Goal: Download file/media

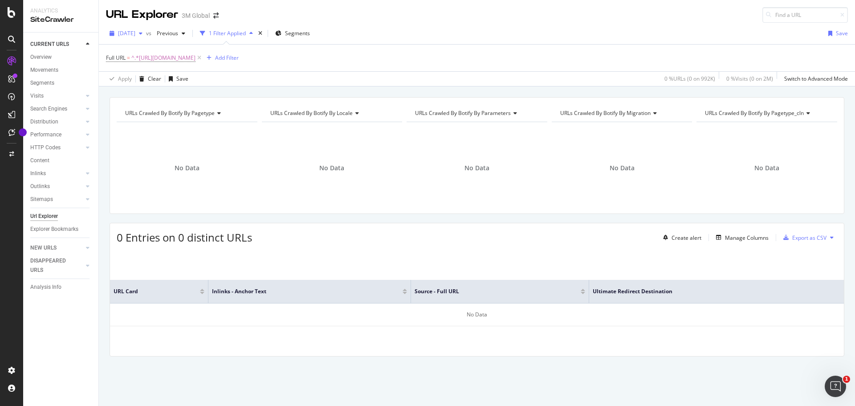
click at [143, 33] on icon "button" at bounding box center [141, 33] width 4 height 5
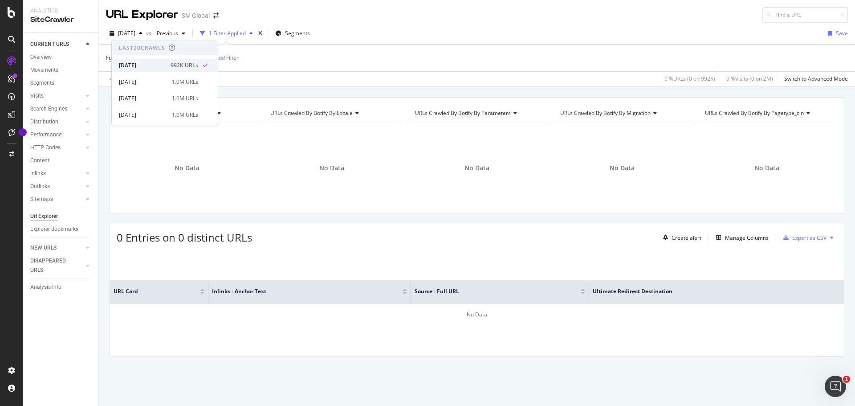
click at [137, 63] on div "[DATE]" at bounding box center [142, 65] width 46 height 8
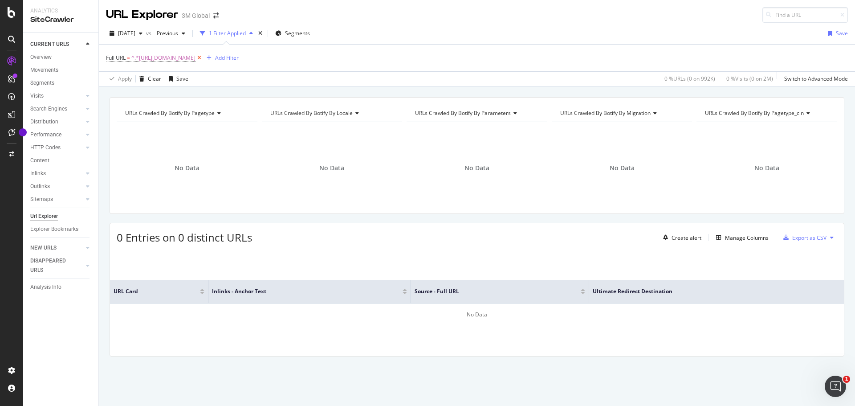
click at [203, 58] on icon at bounding box center [200, 57] width 8 height 9
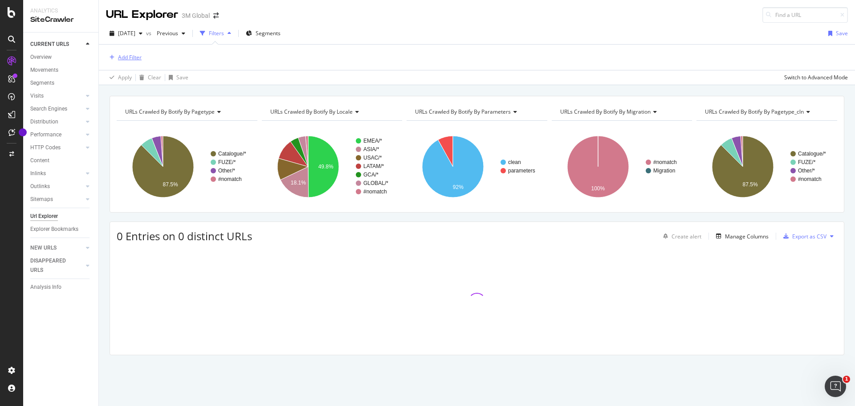
click at [127, 57] on div "Add Filter" at bounding box center [130, 57] width 24 height 8
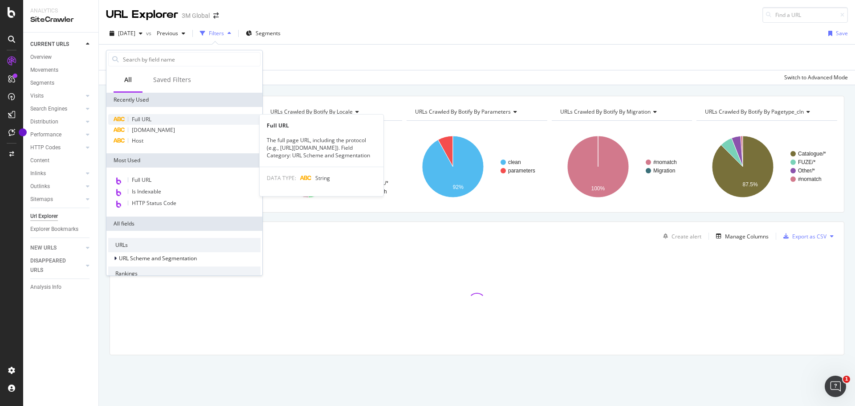
click at [156, 117] on div "Full URL" at bounding box center [184, 119] width 152 height 11
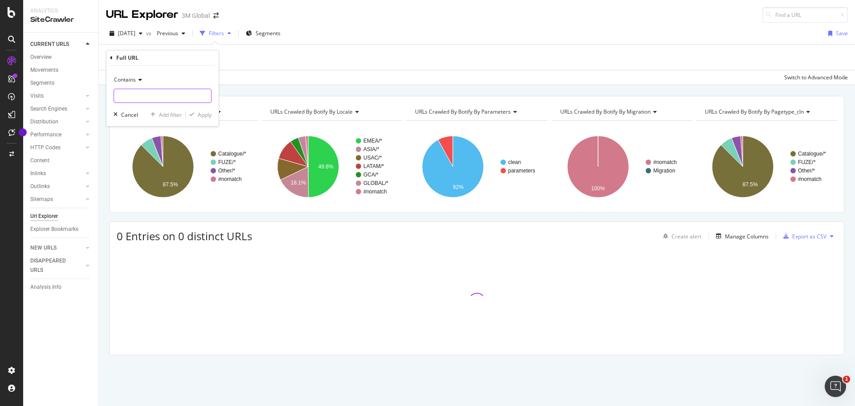
click at [152, 96] on input "text" at bounding box center [162, 96] width 97 height 14
click at [139, 79] on icon at bounding box center [139, 79] width 6 height 5
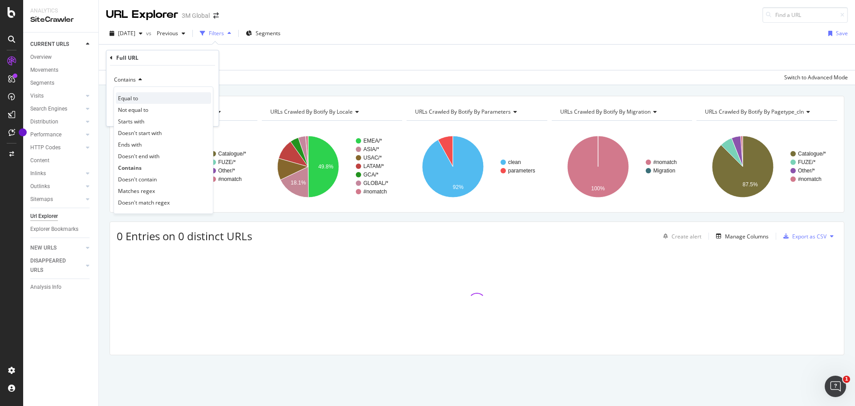
click at [139, 96] on div "Equal to" at bounding box center [163, 98] width 95 height 12
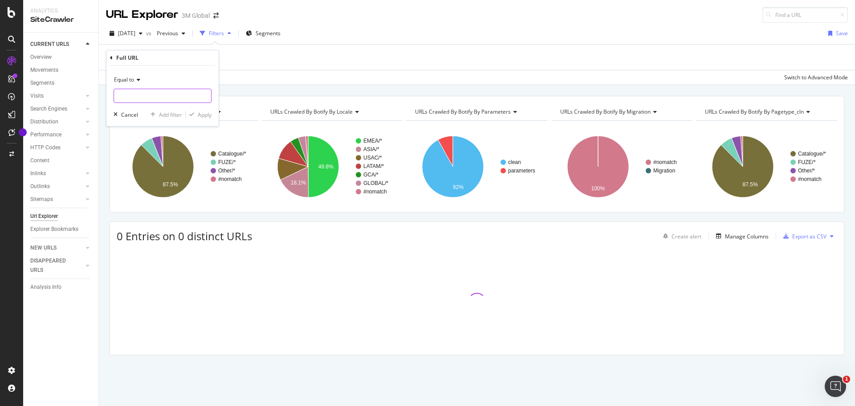
click at [139, 96] on input "text" at bounding box center [162, 96] width 97 height 14
paste input "https://multimedia.3m.com/mws/media/2593823O/painting-with-purpose-campaign-art…"
type input "https://multimedia.3m.com/mws/media/2593823O/painting-with-purpose-campaign-art…"
drag, startPoint x: 204, startPoint y: 114, endPoint x: 205, endPoint y: 102, distance: 12.6
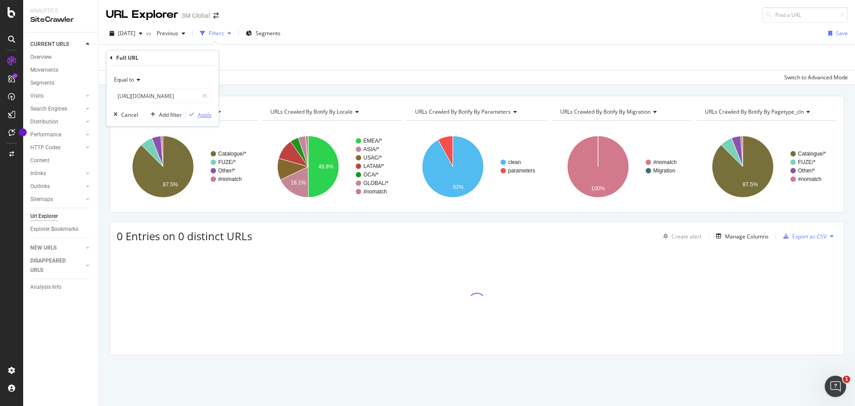
click at [204, 114] on div "Apply" at bounding box center [205, 115] width 14 height 8
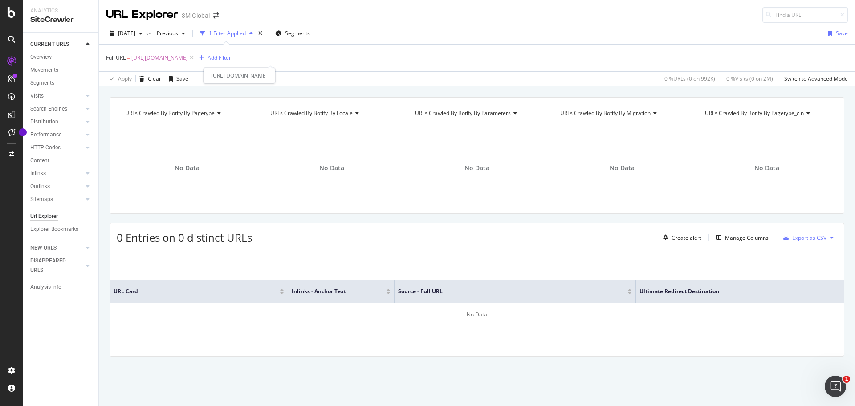
click at [179, 57] on span "https://multimedia.3m.com/mws/media/2593823O/painting-with-purpose-campaign-art…" at bounding box center [159, 58] width 57 height 12
click at [139, 79] on icon at bounding box center [137, 78] width 6 height 5
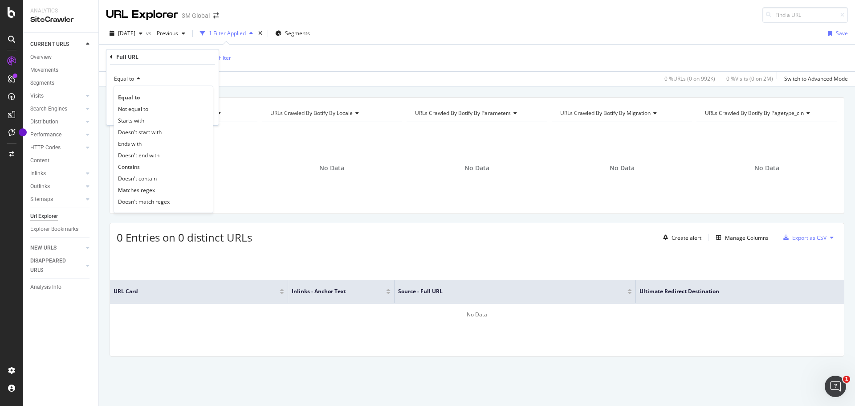
click at [154, 163] on div "Contains" at bounding box center [163, 167] width 95 height 12
click at [202, 116] on div "Apply" at bounding box center [205, 114] width 14 height 8
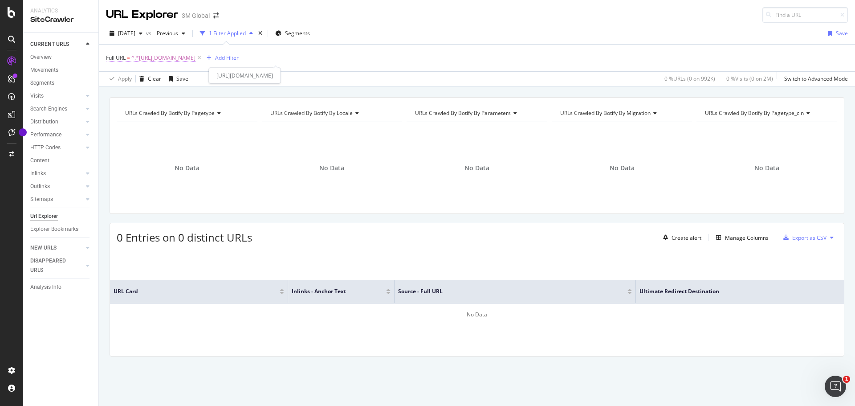
click at [196, 59] on span "^.*https://multimedia.3m.com/mws/media/2593823O/painting-with-purpose-campaign-…" at bounding box center [163, 58] width 64 height 12
click at [139, 78] on icon at bounding box center [139, 78] width 6 height 5
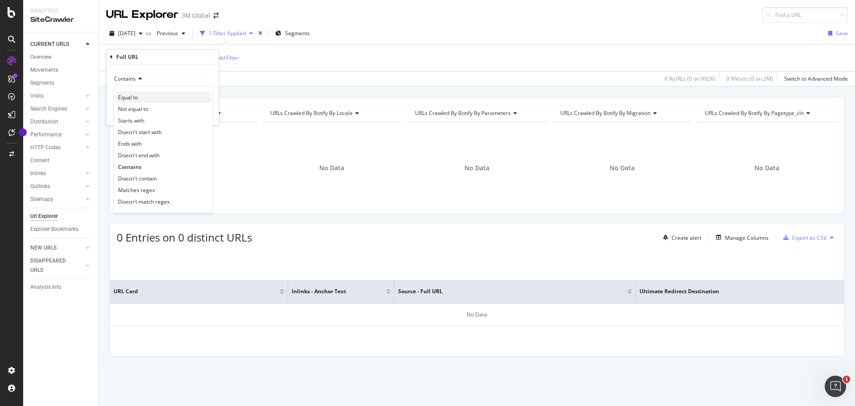
click at [138, 94] on span "Equal to" at bounding box center [128, 98] width 20 height 8
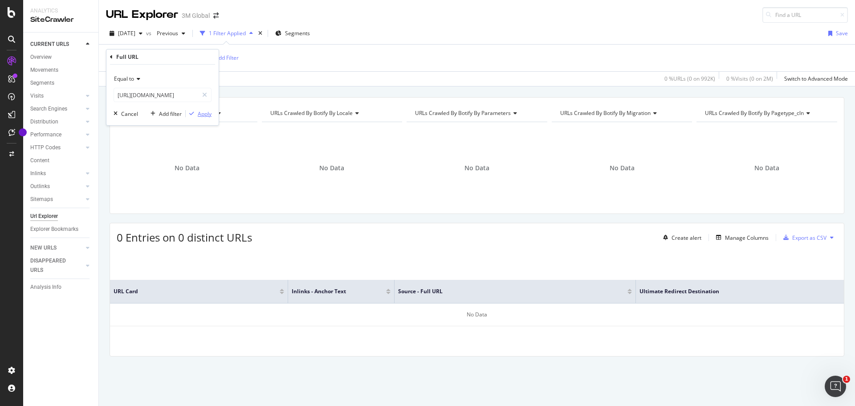
click at [208, 113] on div "Apply" at bounding box center [205, 114] width 14 height 8
click at [188, 61] on span "https://multimedia.3m.com/mws/media/2593823O/painting-with-purpose-campaign-art…" at bounding box center [159, 58] width 57 height 12
click at [168, 86] on div "Equal to" at bounding box center [163, 79] width 98 height 14
click at [161, 91] on div "Equal to Not equal to Starts with Doesn't start with Ends with Doesn't end with…" at bounding box center [164, 149] width 100 height 127
click at [160, 92] on div "Equal to" at bounding box center [163, 97] width 95 height 12
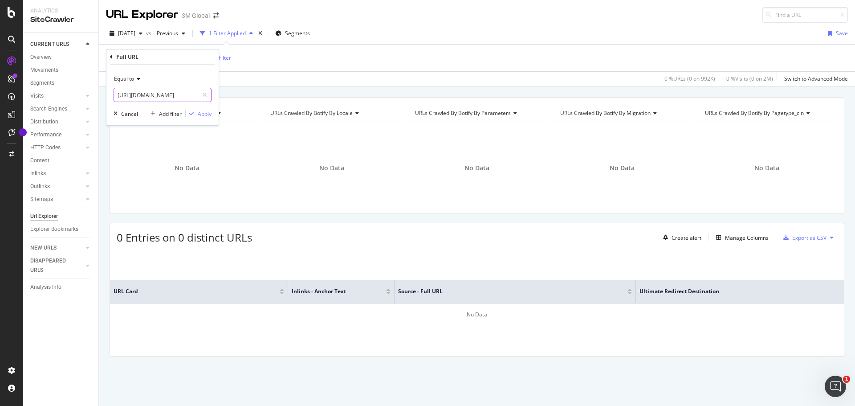
click at [160, 92] on input "https://multimedia.3m.com/mws/media/2593823O/painting-with-purpose-campaign-art…" at bounding box center [156, 95] width 84 height 14
paste input "https://multimedia.3m.com/mws/media/2593824O/painting-with-purpose-campaign-art…"
type input "https://multimedia.3m.com/mws/media/2593824O/painting-with-purpose-campaign-art…"
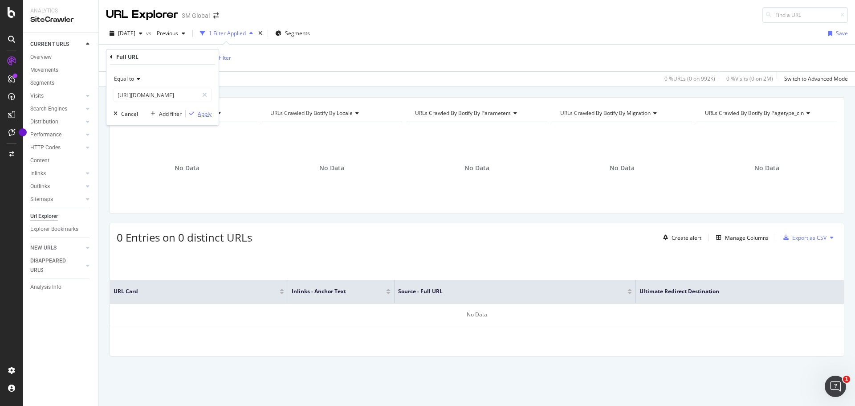
click at [203, 114] on div "Apply" at bounding box center [205, 114] width 14 height 8
click at [188, 57] on span "https://multimedia.3m.com/mws/media/2593824O/painting-with-purpose-campaign-art…" at bounding box center [159, 58] width 57 height 12
click at [174, 97] on input "https://multimedia.3m.com/mws/media/2593824O/painting-with-purpose-campaign-art…" at bounding box center [156, 95] width 84 height 14
paste input "https://multimedia.3m.com/mws/media/2593825O/painting-with-purpose-campaign-art…"
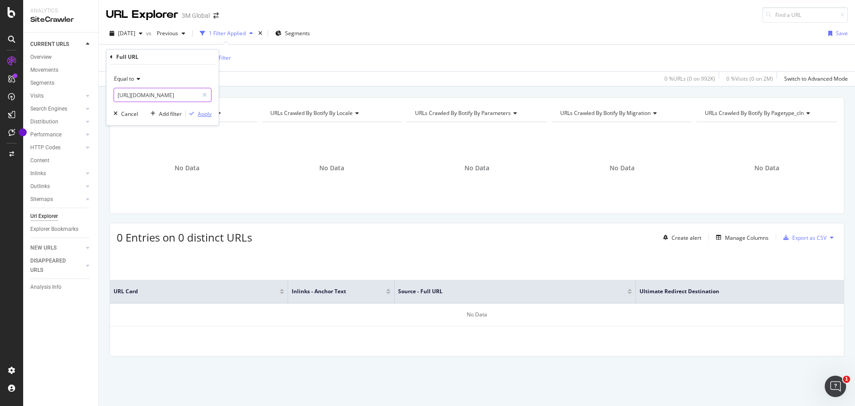
type input "https://multimedia.3m.com/mws/media/2593825O/painting-with-purpose-campaign-art…"
click at [202, 113] on div "Apply" at bounding box center [205, 114] width 14 height 8
click at [188, 55] on span "https://multimedia.3m.com/mws/media/2593825O/painting-with-purpose-campaign-art…" at bounding box center [159, 58] width 57 height 12
click at [151, 93] on input "https://multimedia.3m.com/mws/media/2593825O/painting-with-purpose-campaign-art…" at bounding box center [156, 95] width 84 height 14
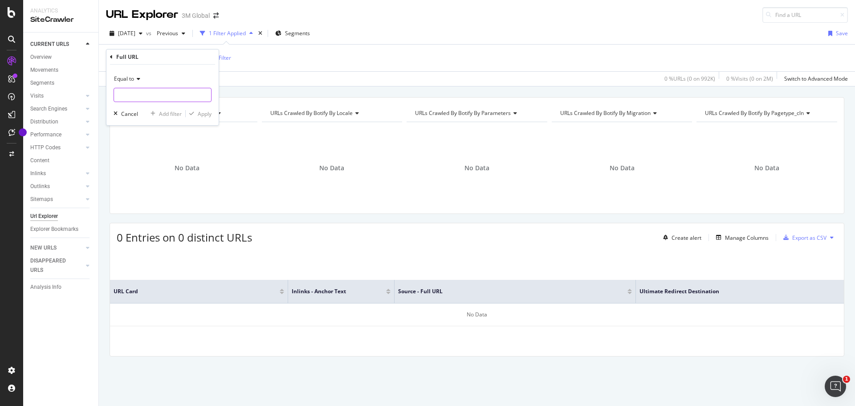
paste input "https://multimedia.3m.com/mws/media/2593826O/painting-with-purpose-campaign-art…"
type input "https://multimedia.3m.com/mws/media/2593826O/painting-with-purpose-campaign-art…"
click at [201, 115] on div "Apply" at bounding box center [205, 114] width 14 height 8
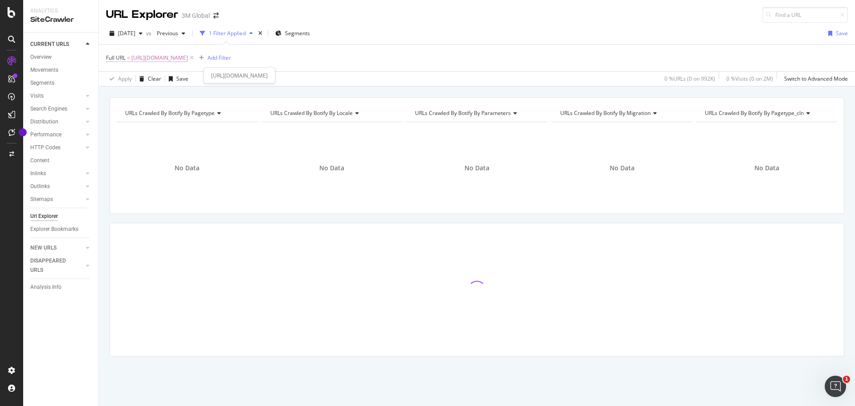
click at [188, 58] on span "https://multimedia.3m.com/mws/media/2593826O/painting-with-purpose-campaign-art…" at bounding box center [159, 58] width 57 height 12
click at [170, 91] on input "https://multimedia.3m.com/mws/media/2593826O/painting-with-purpose-campaign-art…" at bounding box center [156, 95] width 84 height 14
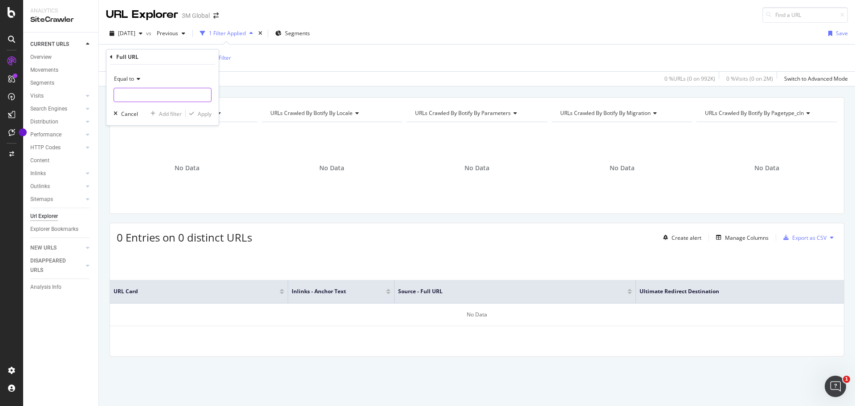
paste input "https://multimedia.3m.com/mws/media/2593827O/painting-with-purpose-campaign-art…"
type input "https://multimedia.3m.com/mws/media/2593827O/painting-with-purpose-campaign-art…"
click at [203, 114] on div "Apply" at bounding box center [205, 114] width 14 height 8
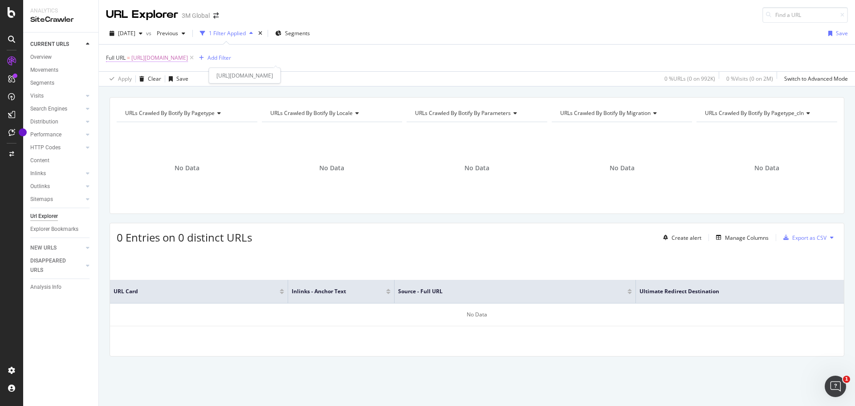
click at [188, 58] on span "https://multimedia.3m.com/mws/media/2593827O/painting-with-purpose-campaign-art…" at bounding box center [159, 58] width 57 height 12
click at [176, 95] on input "https://multimedia.3m.com/mws/media/2593827O/painting-with-purpose-campaign-art…" at bounding box center [156, 95] width 84 height 14
paste input "https://multimedia.3m.com/mws/media/2593828O/painting-with-purpose-campaign-art…"
type input "https://multimedia.3m.com/mws/media/2593828O/painting-with-purpose-campaign-art…"
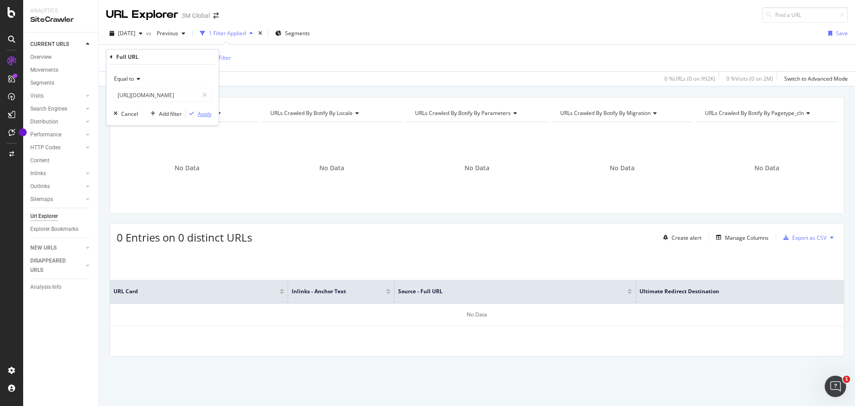
click at [202, 114] on div "Apply" at bounding box center [205, 114] width 14 height 8
click at [432, 18] on div "URL Explorer 3M Global" at bounding box center [477, 11] width 756 height 23
click at [188, 56] on span "https://multimedia.3m.com/mws/media/2593828O/painting-with-purpose-campaign-art…" at bounding box center [159, 58] width 57 height 12
click at [132, 82] on span "Equal to" at bounding box center [124, 79] width 20 height 8
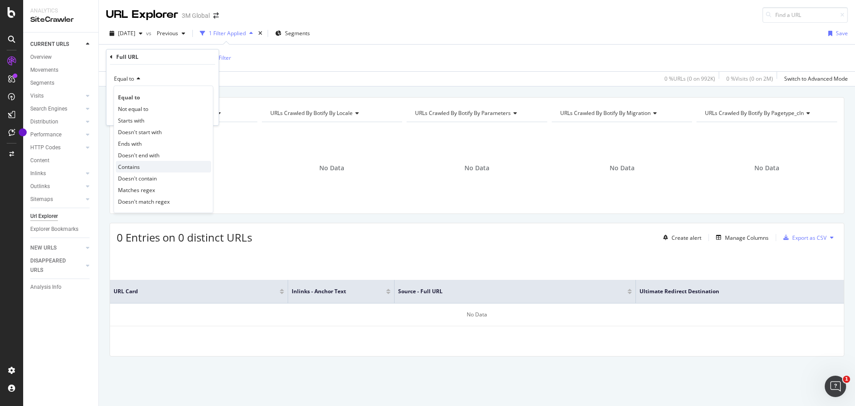
click at [140, 170] on span "Contains" at bounding box center [129, 167] width 22 height 8
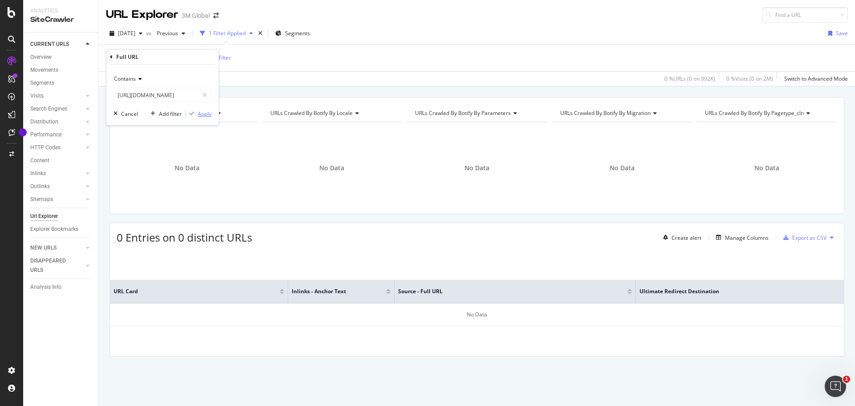
click at [208, 113] on div "Apply" at bounding box center [205, 114] width 14 height 8
click at [196, 59] on span "^.*https://multimedia.3m.com/mws/media/2593828O/painting-with-purpose-campaign-…" at bounding box center [163, 58] width 64 height 12
click at [177, 95] on input "https://multimedia.3m.com/mws/media/2593828O/painting-with-purpose-campaign-art…" at bounding box center [156, 95] width 84 height 14
paste input "https://www.3mcanada.ca/3M/fr_CA/collision-repair-ca/featured-products/net/samp…"
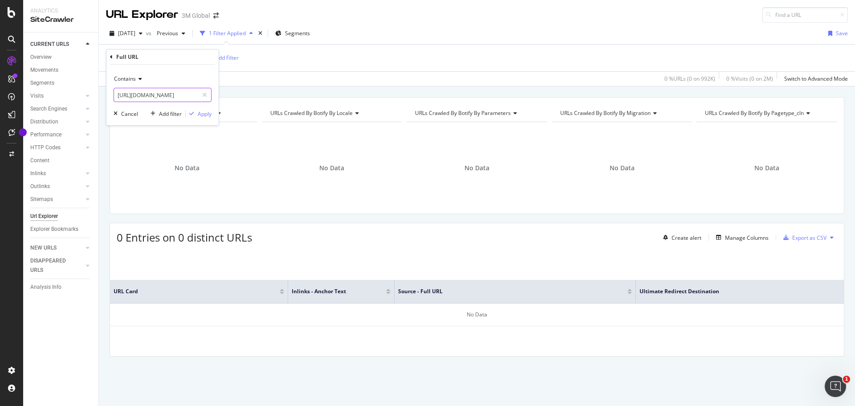
type input "https://www.3mcanada.ca/3M/fr_CA/collision-repair-ca/featured-products/net/samp…"
click at [138, 78] on icon at bounding box center [139, 78] width 6 height 5
click at [137, 97] on span "Equal to" at bounding box center [128, 98] width 20 height 8
click at [204, 113] on div "Apply" at bounding box center [205, 114] width 14 height 8
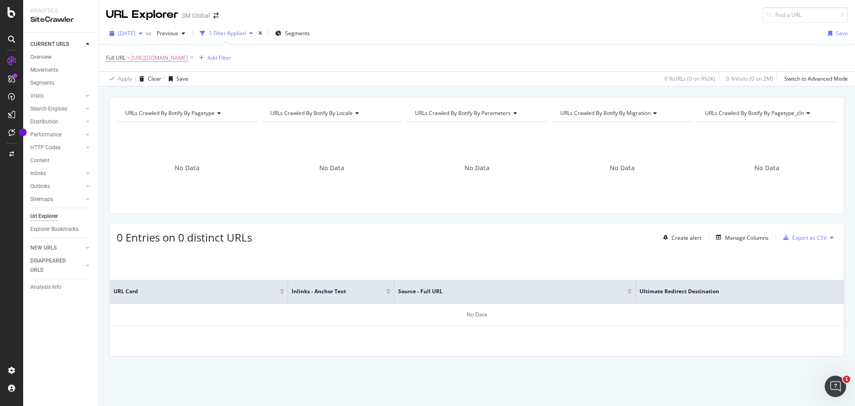
click at [143, 32] on icon "button" at bounding box center [141, 33] width 4 height 5
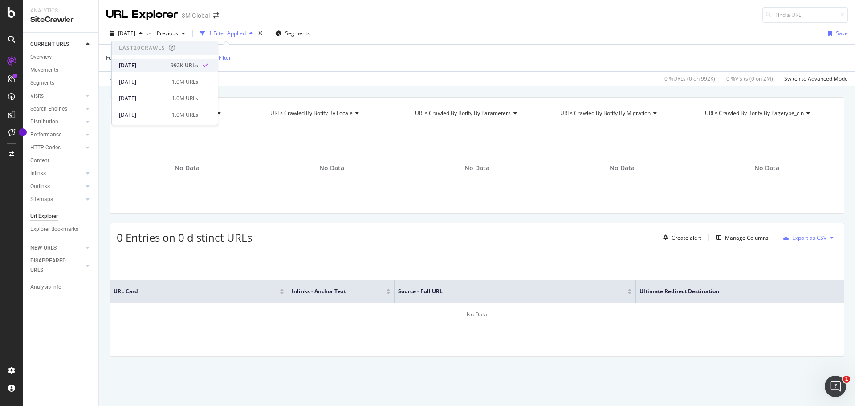
click at [129, 66] on div "[DATE]" at bounding box center [142, 65] width 46 height 8
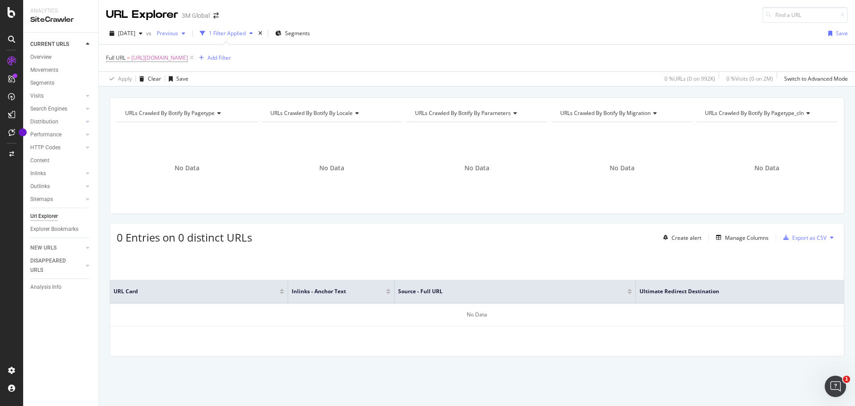
click at [185, 32] on icon "button" at bounding box center [184, 33] width 4 height 5
click at [196, 58] on icon at bounding box center [192, 57] width 8 height 9
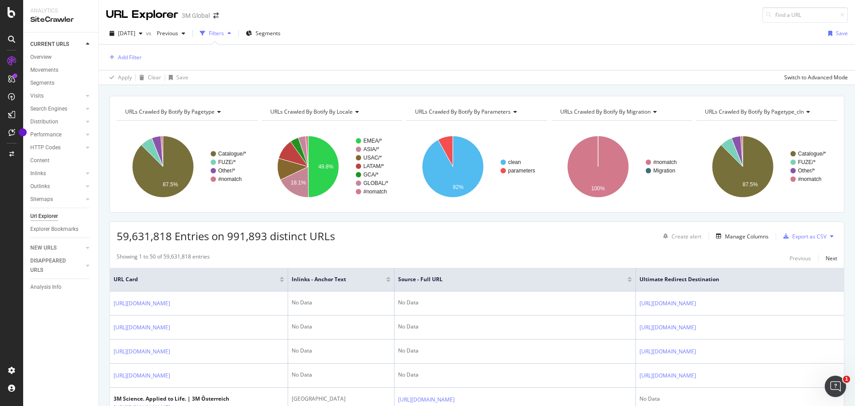
click at [346, 23] on div "2025 Sep. 7th vs Previous Filters Segments Save Add Filter Apply Clear Save Swi…" at bounding box center [477, 54] width 756 height 62
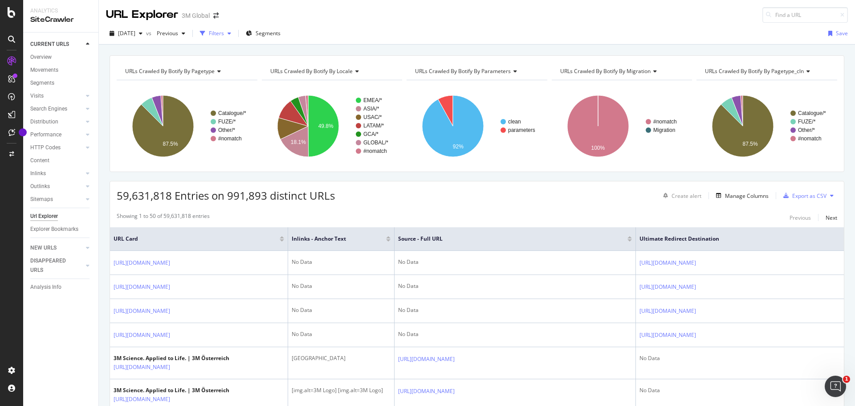
click at [231, 32] on icon "button" at bounding box center [230, 33] width 4 height 5
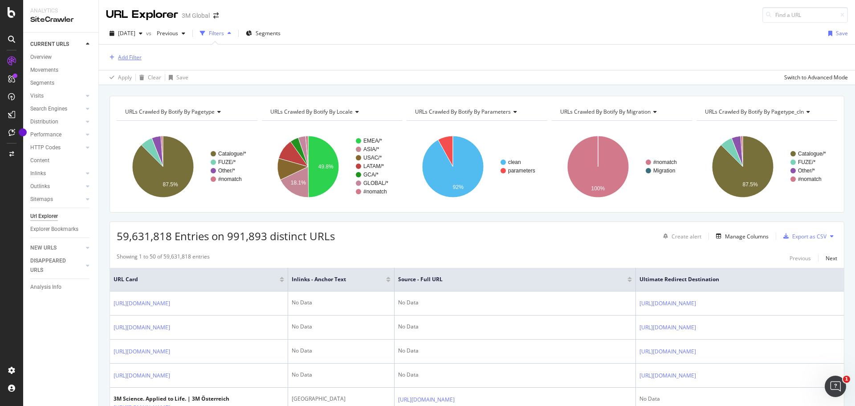
click at [126, 57] on div "Add Filter" at bounding box center [130, 57] width 24 height 8
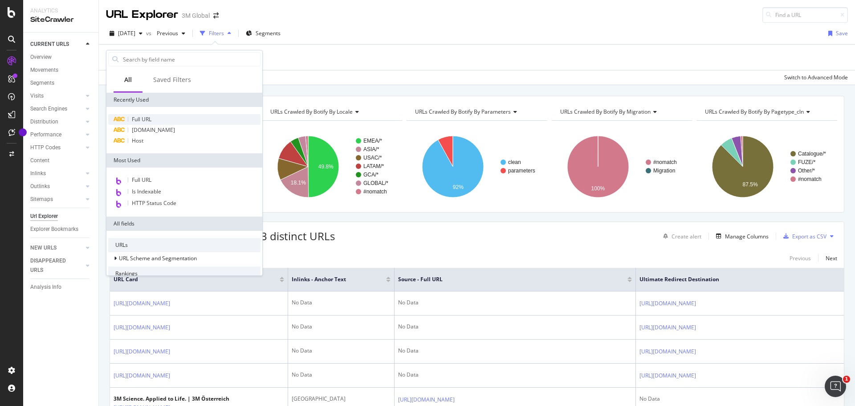
click at [144, 119] on span "Full URL" at bounding box center [142, 119] width 20 height 8
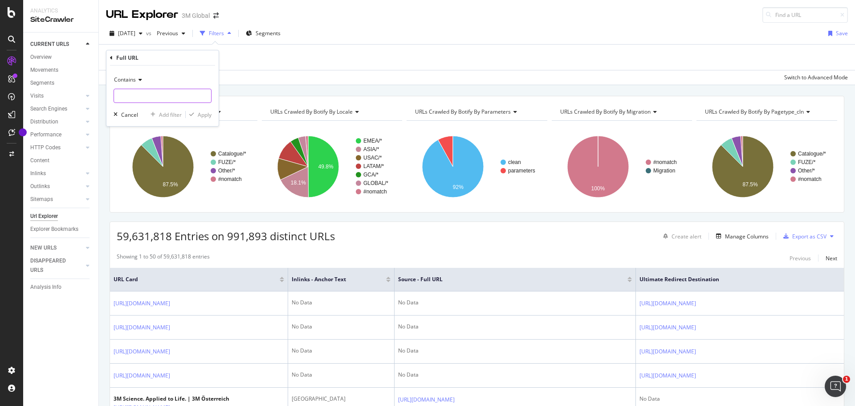
click at [146, 94] on input "text" at bounding box center [162, 96] width 97 height 14
click at [139, 79] on icon at bounding box center [139, 79] width 6 height 5
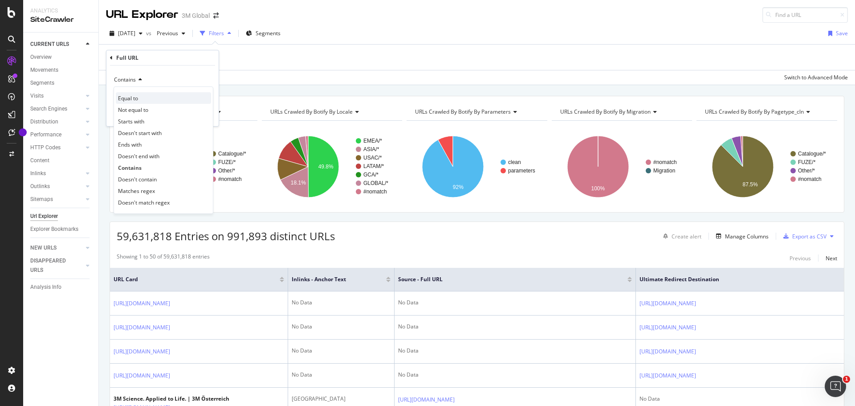
click at [135, 96] on span "Equal to" at bounding box center [128, 98] width 20 height 8
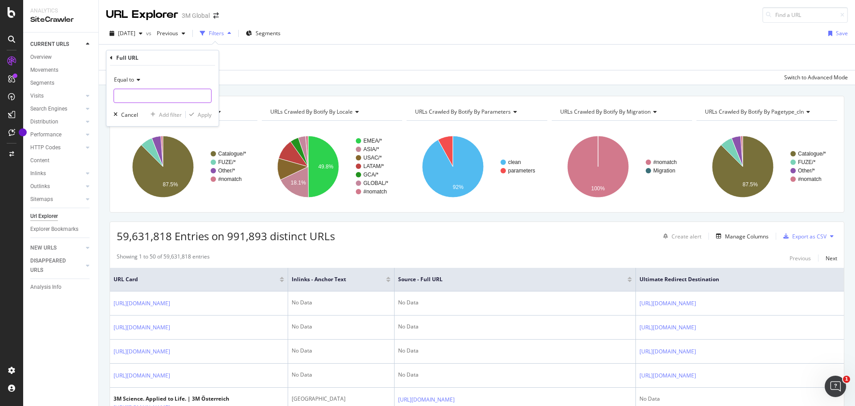
click at [145, 93] on input "text" at bounding box center [162, 96] width 97 height 14
paste input "https://www.3mcanada.ca/3M/fr_CA/collision-repair-ca/featured-products/net/samp…"
type input "https://www.3mcanada.ca/3M/fr_CA/collision-repair-ca/featured-products/net/samp…"
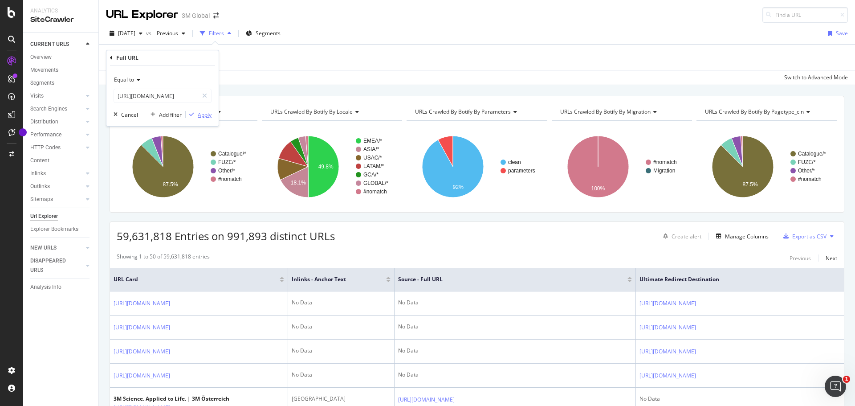
click at [204, 111] on div "Apply" at bounding box center [205, 115] width 14 height 8
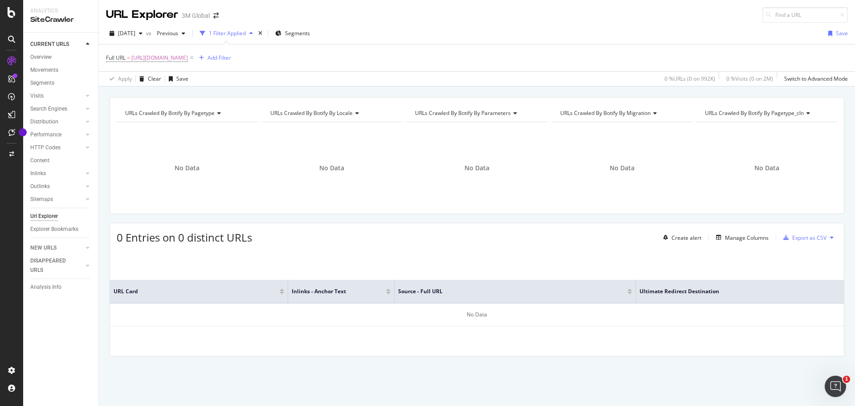
click at [476, 20] on div "URL Explorer 3M Global" at bounding box center [477, 11] width 756 height 23
click at [196, 57] on icon at bounding box center [192, 57] width 8 height 9
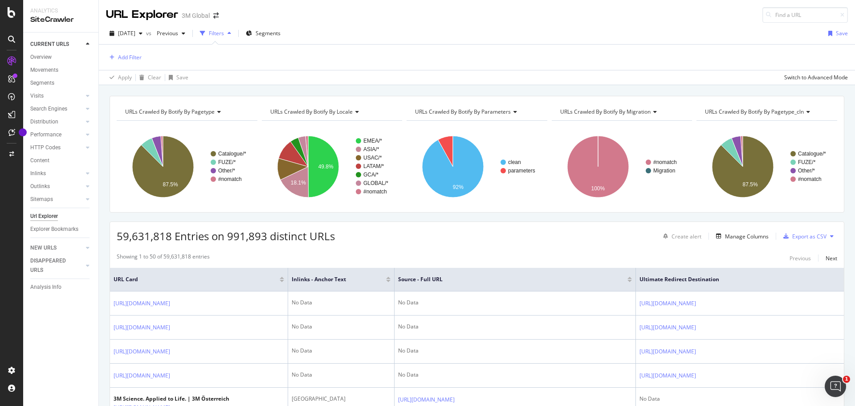
click at [381, 26] on div "2025 Sep. 7th vs Previous Filters Segments Save" at bounding box center [477, 35] width 756 height 18
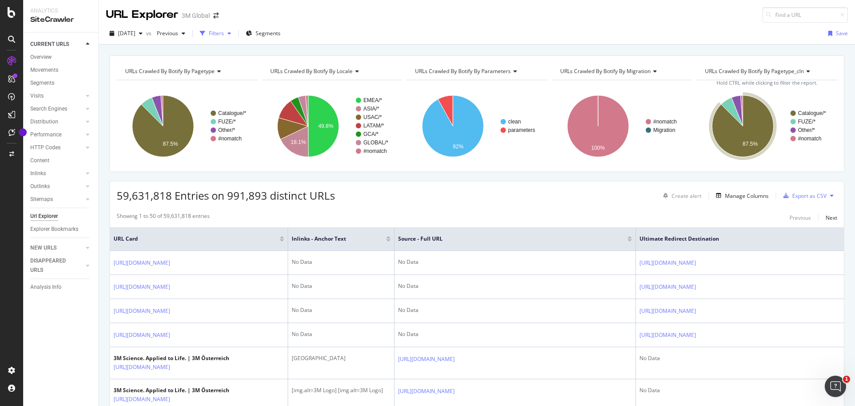
click at [224, 33] on div "Filters" at bounding box center [216, 33] width 15 height 8
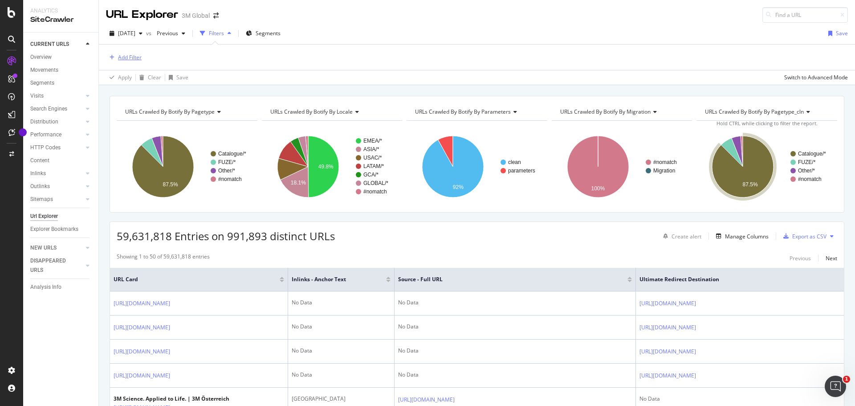
click at [122, 58] on div "Add Filter" at bounding box center [130, 57] width 24 height 8
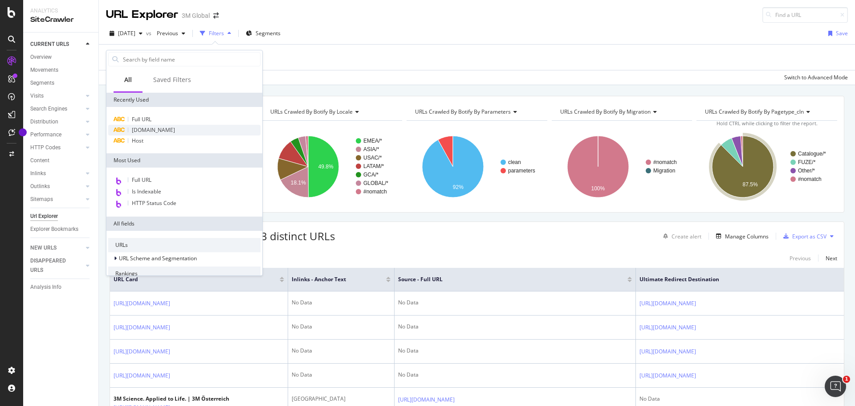
click at [157, 129] on span "DCSext.Business" at bounding box center [153, 130] width 43 height 8
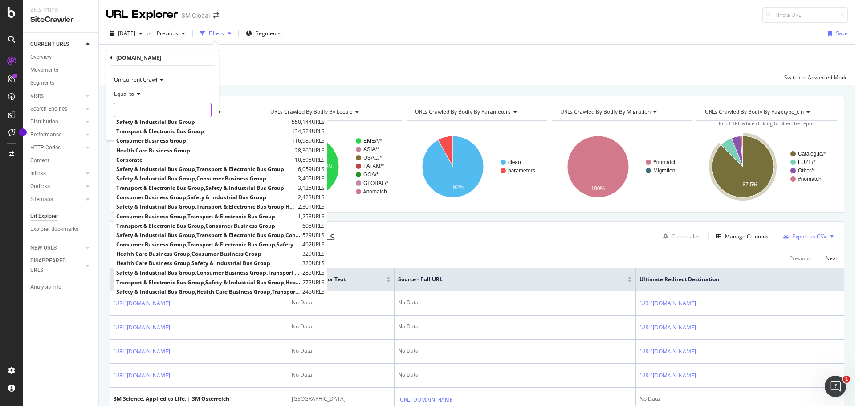
click at [155, 108] on input "text" at bounding box center [162, 110] width 97 height 14
click at [157, 119] on span "Safety & Industrial Bus Group" at bounding box center [202, 122] width 173 height 8
type input "Safety & Industrial Bus Group"
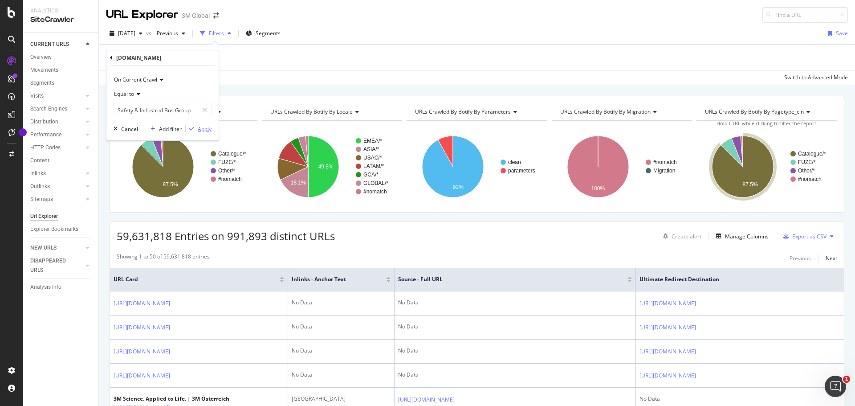
click at [204, 130] on div "Apply" at bounding box center [205, 129] width 14 height 8
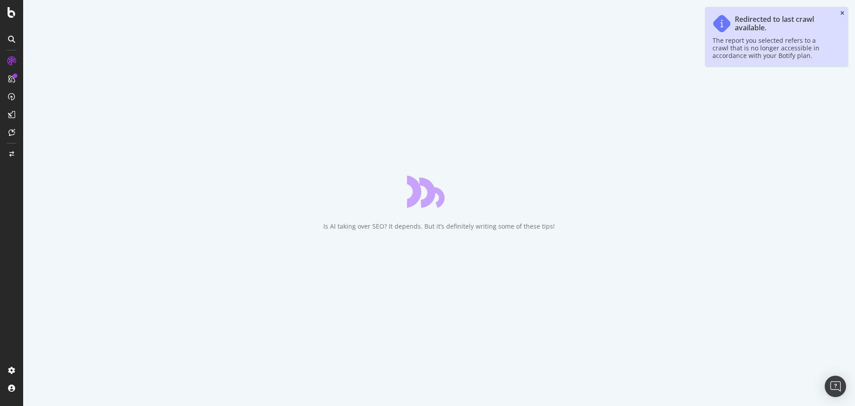
click at [843, 13] on icon "close toast" at bounding box center [843, 13] width 4 height 5
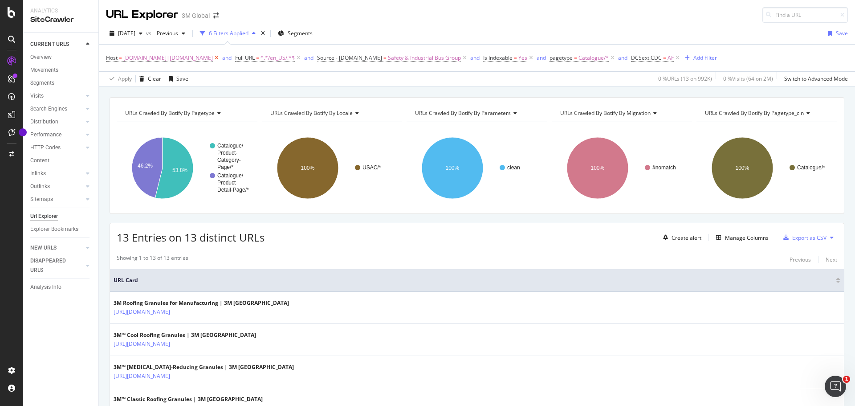
click at [217, 57] on icon at bounding box center [217, 57] width 8 height 9
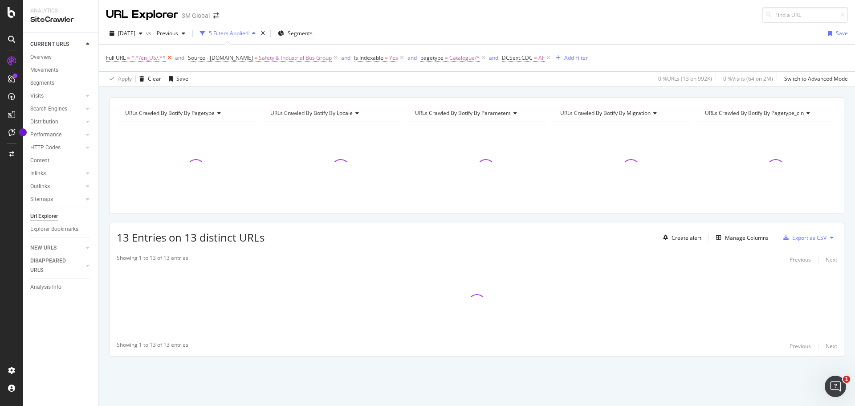
click at [172, 58] on icon at bounding box center [170, 57] width 8 height 9
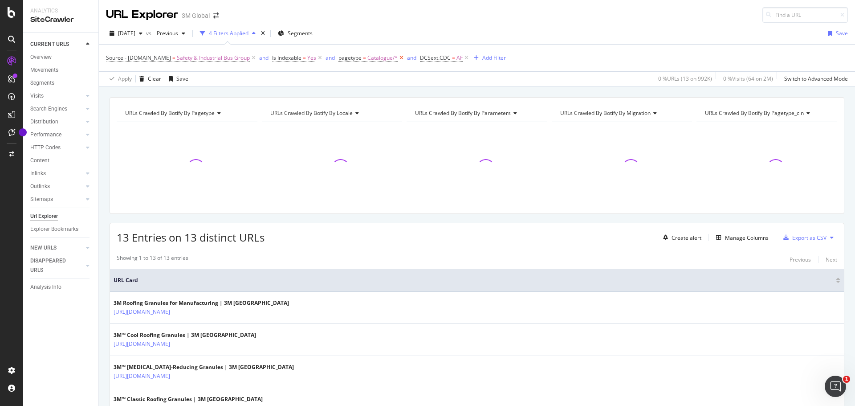
click at [400, 56] on icon at bounding box center [402, 57] width 8 height 9
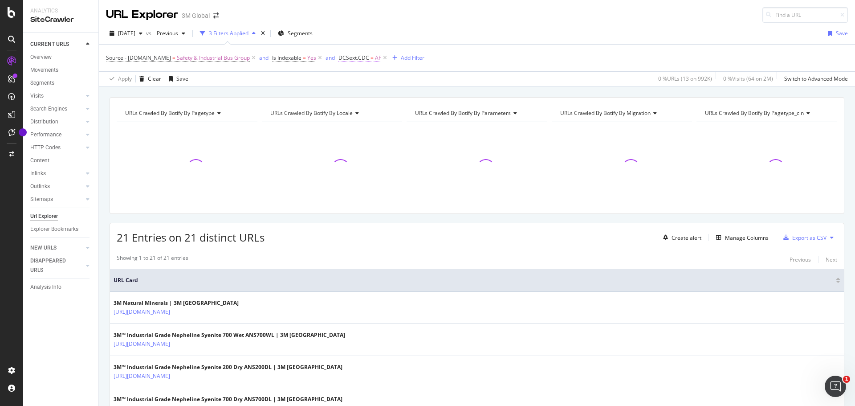
click at [361, 58] on span "DCSext.CDC" at bounding box center [354, 58] width 31 height 8
click at [366, 106] on input "AF" at bounding box center [388, 109] width 84 height 14
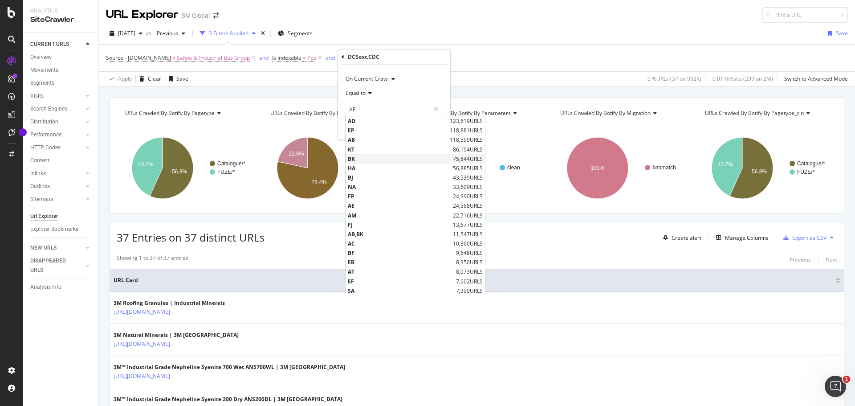
click at [366, 157] on span "BK" at bounding box center [399, 159] width 103 height 8
type input "BK"
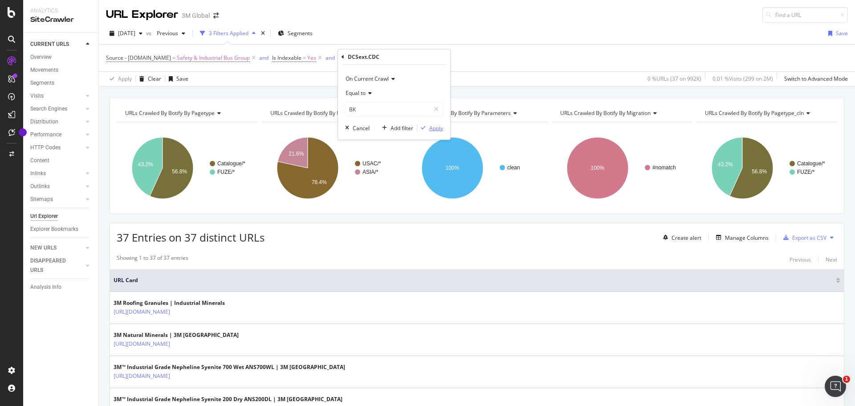
click at [434, 127] on div "Apply" at bounding box center [436, 128] width 14 height 8
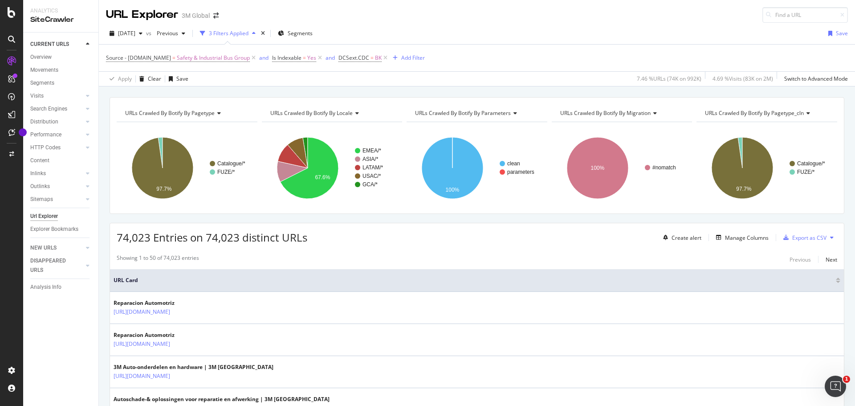
click at [495, 9] on div "URL Explorer 3M Global" at bounding box center [477, 11] width 756 height 23
click at [319, 57] on icon at bounding box center [320, 57] width 8 height 9
click at [799, 237] on div "Export as CSV" at bounding box center [810, 238] width 34 height 8
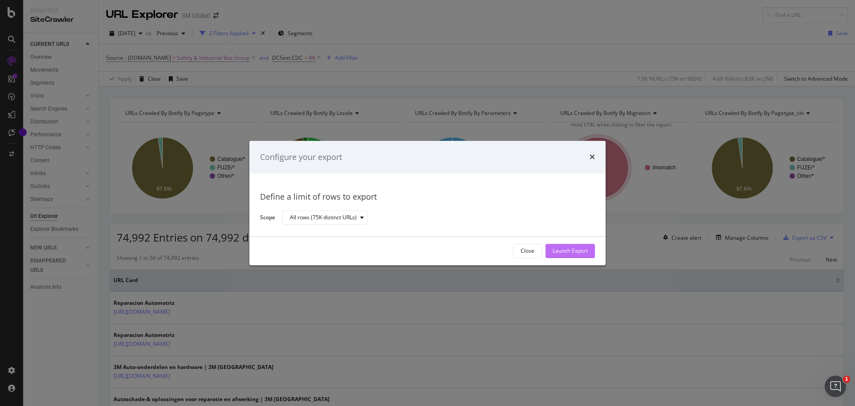
click at [573, 251] on div "Launch Export" at bounding box center [570, 251] width 35 height 8
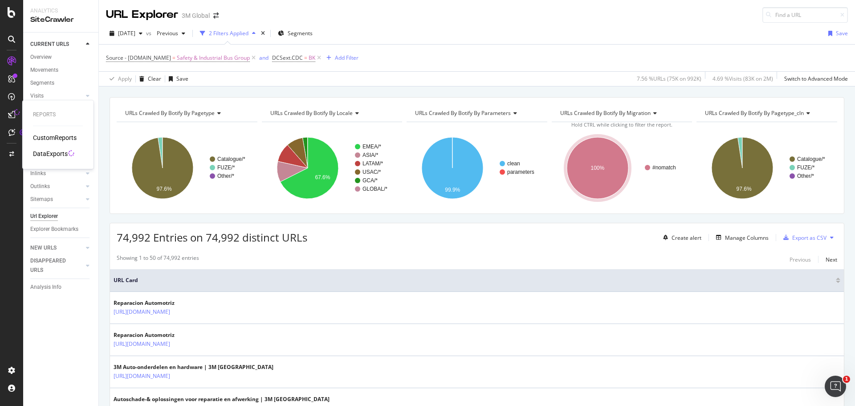
click at [57, 152] on div "DataExports" at bounding box center [50, 153] width 35 height 9
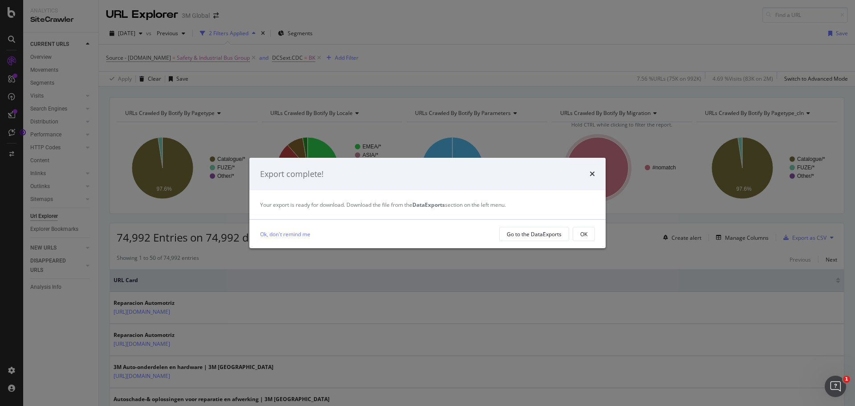
click at [582, 234] on div "OK" at bounding box center [583, 234] width 7 height 8
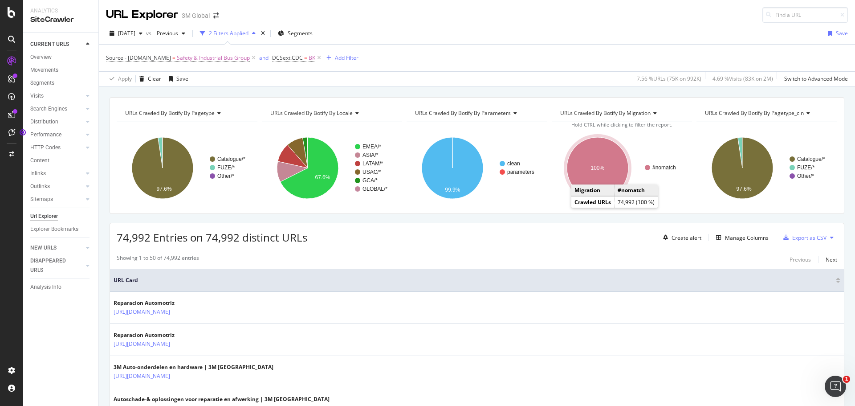
click at [446, 20] on div "URL Explorer 3M Global" at bounding box center [477, 11] width 756 height 23
click at [347, 56] on div "Add Filter" at bounding box center [347, 58] width 24 height 8
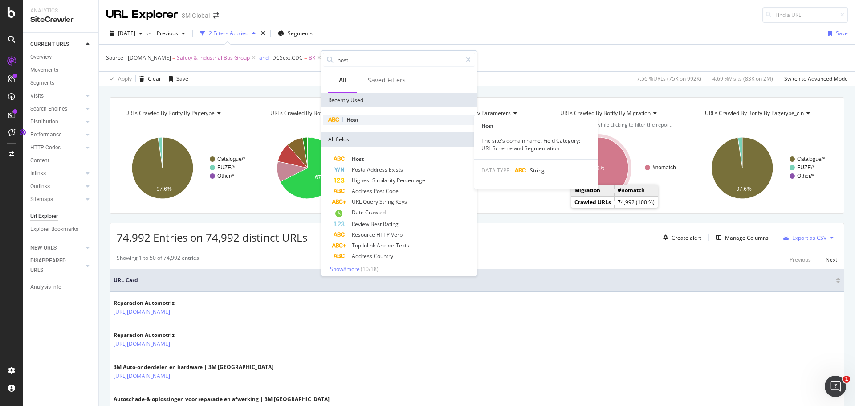
type input "host"
click at [352, 122] on span "Host" at bounding box center [353, 120] width 12 height 8
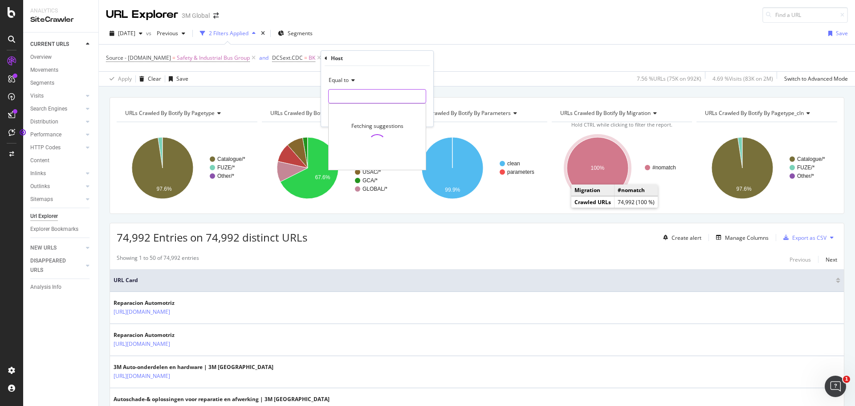
click at [356, 97] on input "text" at bounding box center [377, 96] width 97 height 14
click at [354, 81] on icon at bounding box center [352, 80] width 6 height 5
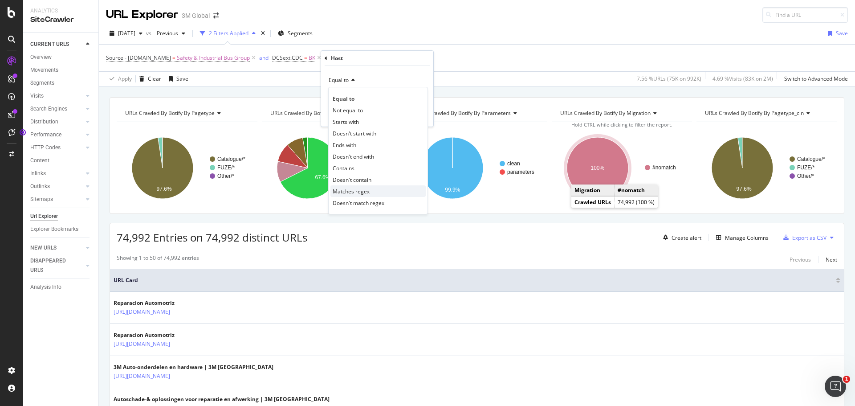
click at [354, 189] on span "Matches regex" at bounding box center [351, 192] width 37 height 8
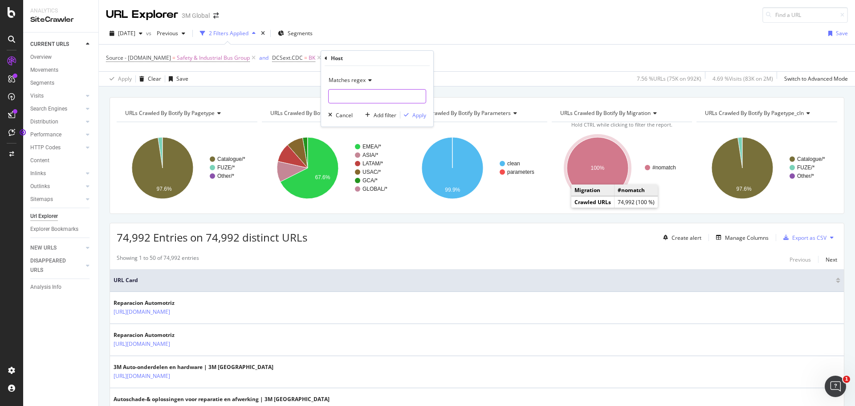
click at [345, 96] on input "text" at bounding box center [377, 96] width 97 height 14
click at [352, 97] on input "text" at bounding box center [377, 96] width 97 height 14
paste input "www.3m.com|www.3mcanada.ca"
type input "www.3m.com|www.3mcanada.ca"
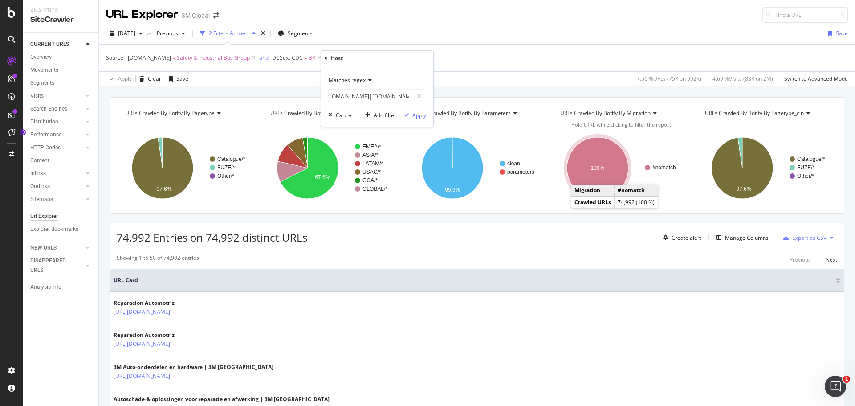
drag, startPoint x: 419, startPoint y: 113, endPoint x: 447, endPoint y: 0, distance: 115.8
click at [419, 113] on div "Apply" at bounding box center [420, 115] width 14 height 8
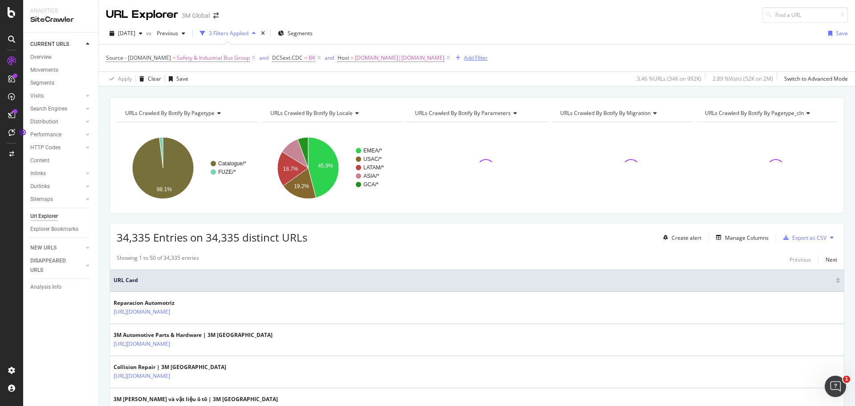
click at [464, 55] on div "Add Filter" at bounding box center [476, 58] width 24 height 8
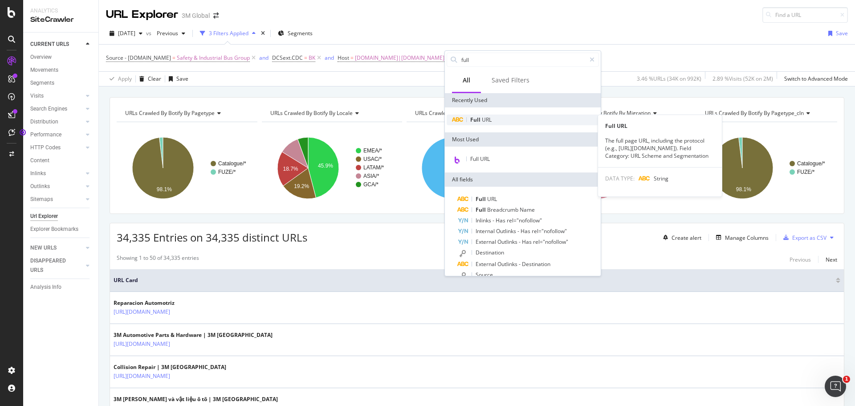
type input "full"
click at [480, 120] on span "Full" at bounding box center [476, 120] width 12 height 8
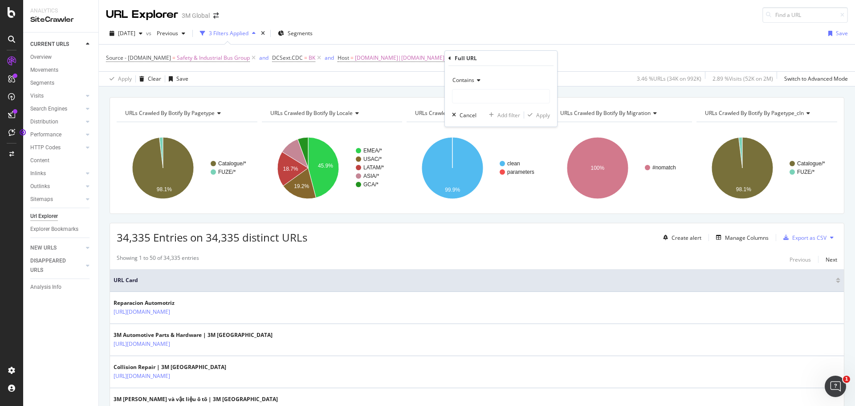
click at [479, 80] on icon at bounding box center [477, 80] width 6 height 5
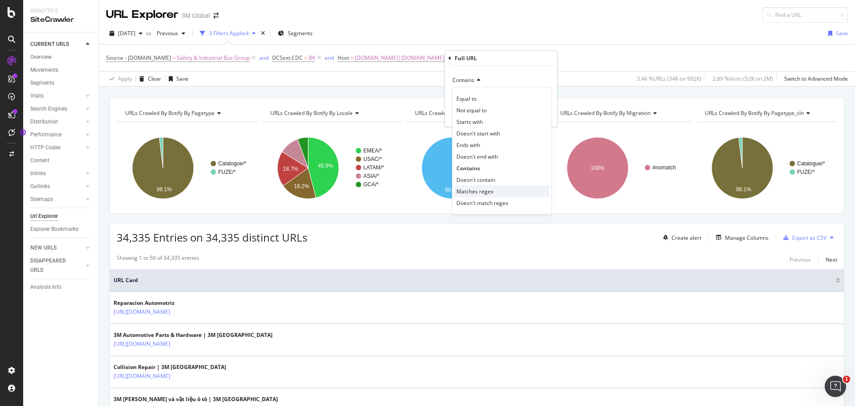
click at [476, 189] on span "Matches regex" at bounding box center [475, 192] width 37 height 8
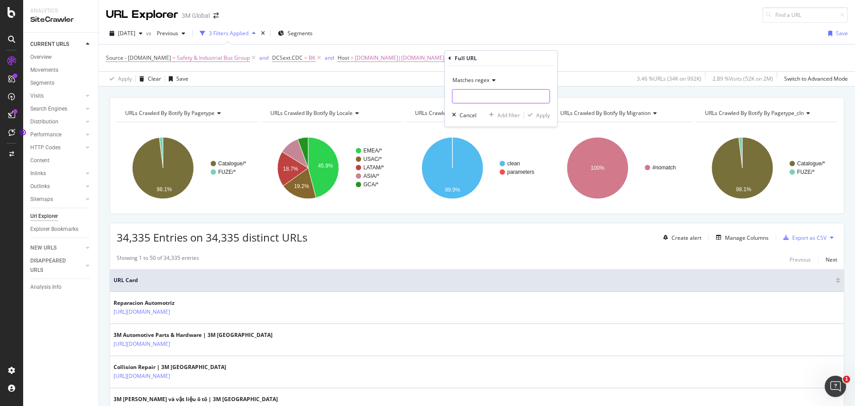
click at [480, 96] on input "text" at bounding box center [501, 96] width 97 height 14
paste input "/en_US/|/en_CA/|/fr_CA/"
type input "/en_US/|/en_CA/|/fr_CA/"
click at [548, 117] on div "Apply" at bounding box center [543, 115] width 14 height 8
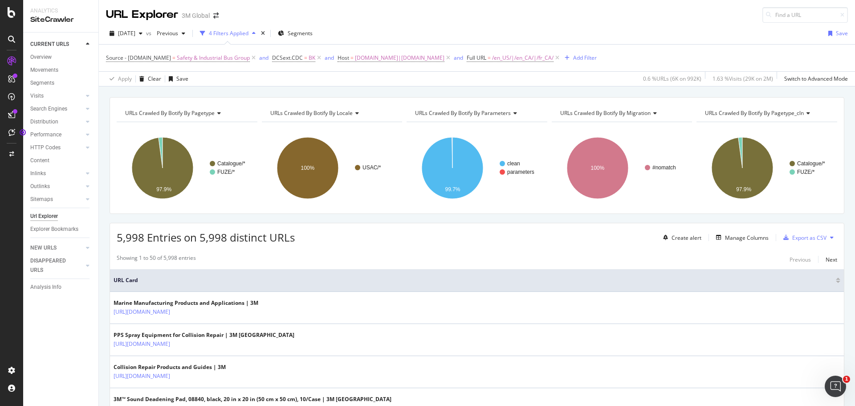
click at [556, 16] on div "URL Explorer 3M Global" at bounding box center [477, 11] width 756 height 23
click at [397, 59] on span "www.3m.com|www.3mcanada.ca" at bounding box center [400, 58] width 90 height 12
click at [408, 93] on input "www.3m.com|www.3mcanada.ca" at bounding box center [386, 95] width 84 height 14
paste input "www.3m.com.mx|www.3m.com.ar|www.3m.com.bo|www.3mchile.cl|www.3m.com.co|www.3m.c…"
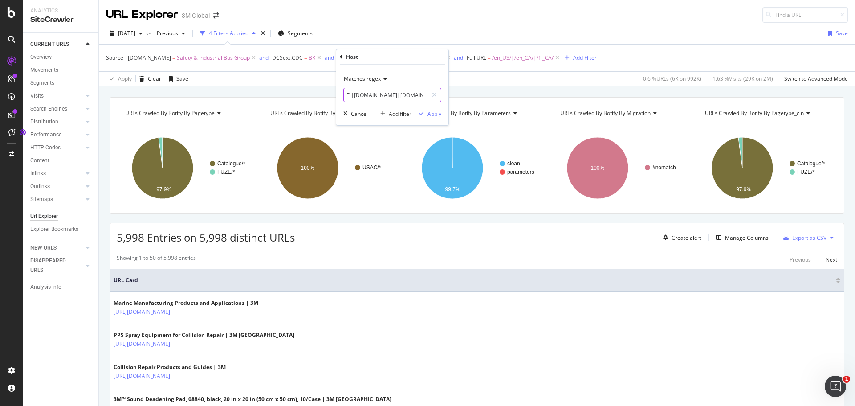
scroll to position [0, 0]
drag, startPoint x: 409, startPoint y: 96, endPoint x: 298, endPoint y: 97, distance: 110.9
click at [298, 97] on body "Analytics SiteCrawler CURRENT URLS Overview Movements Segments Visits Analysis …" at bounding box center [427, 203] width 855 height 406
click at [387, 95] on input "www.3m.com|www.3mcanada.ca|www.3m.com.mx|www.3m.com.ar|www.3m.com.bo|www.3mchil…" at bounding box center [386, 95] width 84 height 14
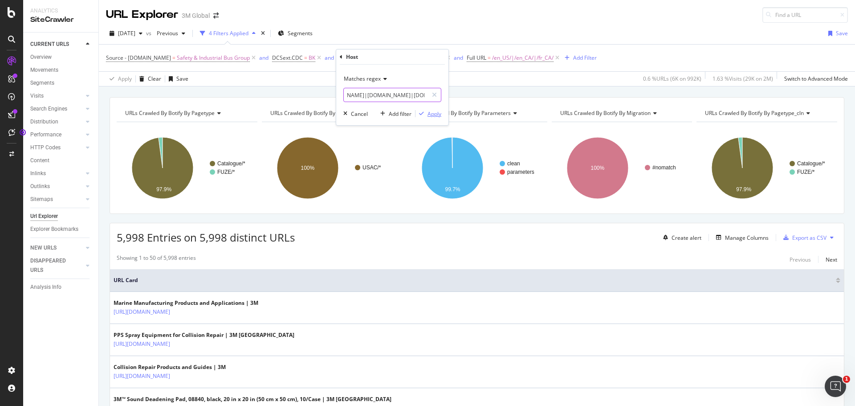
type input "www.3m.com|www.3mcanada.ca|www.3m.com.mx|www.3m.com.ar|www.3m.com.bo|www.3mchil…"
click at [432, 113] on div "Apply" at bounding box center [435, 114] width 14 height 8
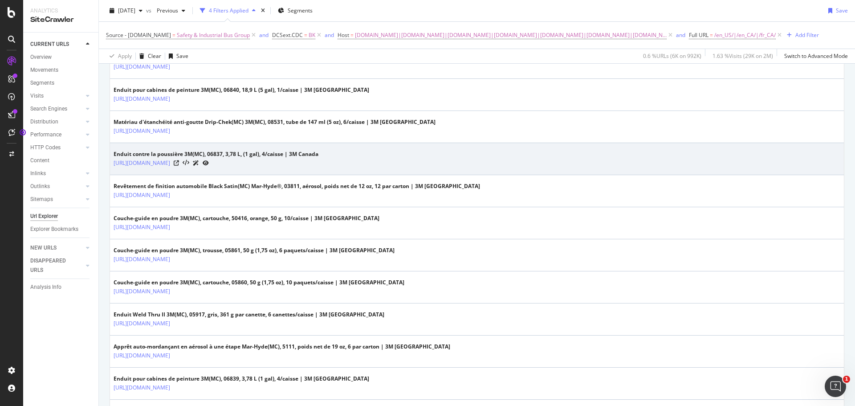
scroll to position [1541, 0]
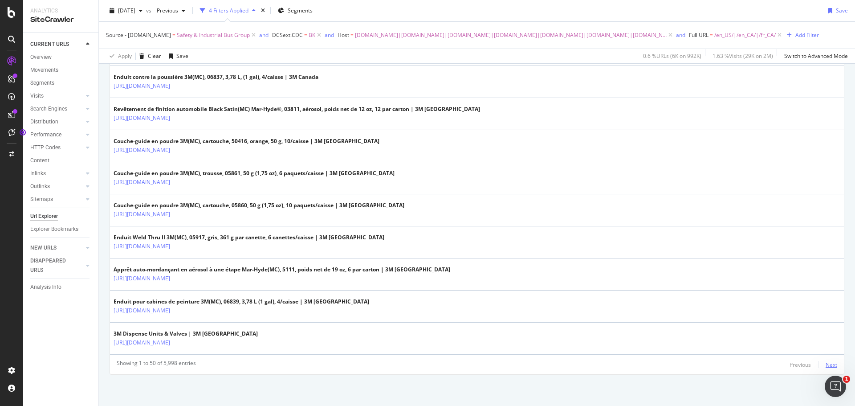
click at [826, 363] on div "Next" at bounding box center [832, 365] width 12 height 8
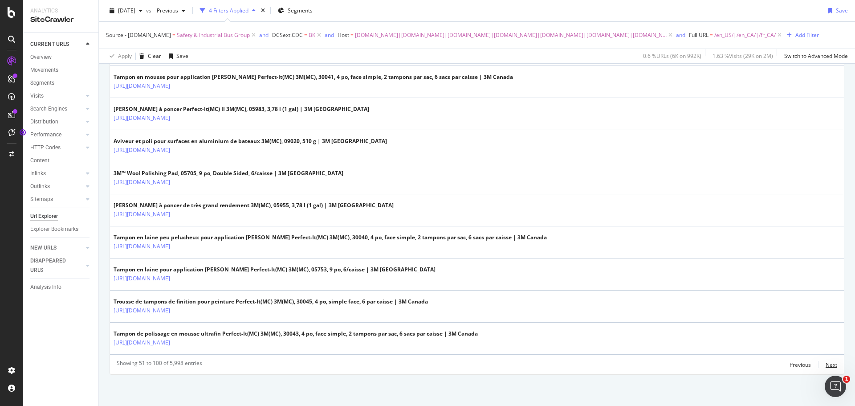
click at [826, 365] on div "Next" at bounding box center [832, 365] width 12 height 8
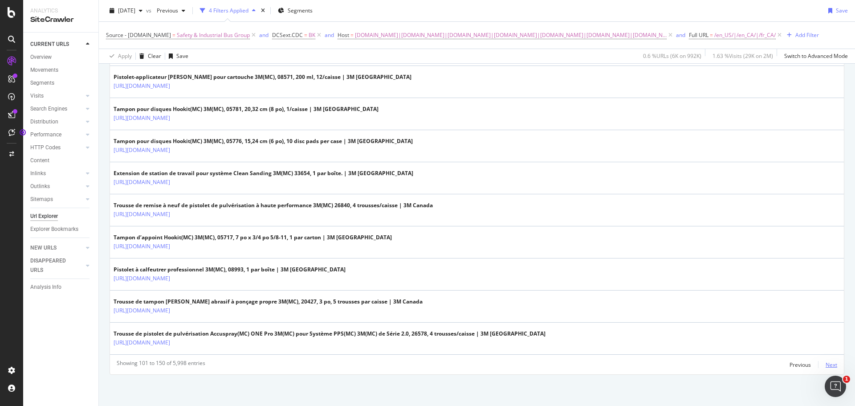
click at [826, 366] on div "Next" at bounding box center [832, 365] width 12 height 8
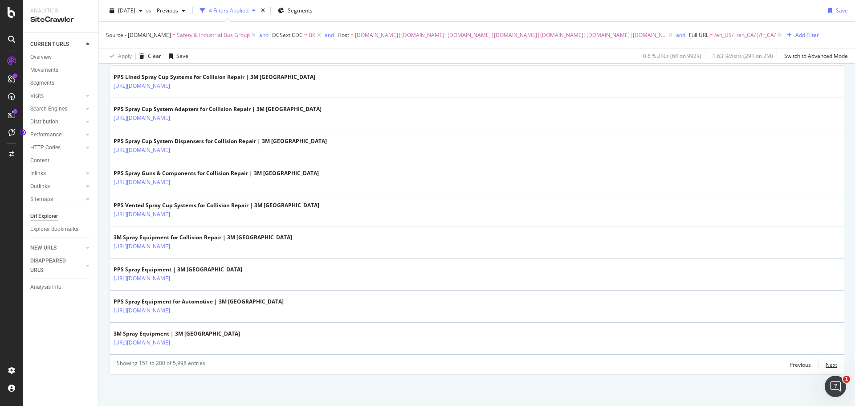
click at [826, 365] on div "Next" at bounding box center [832, 365] width 12 height 8
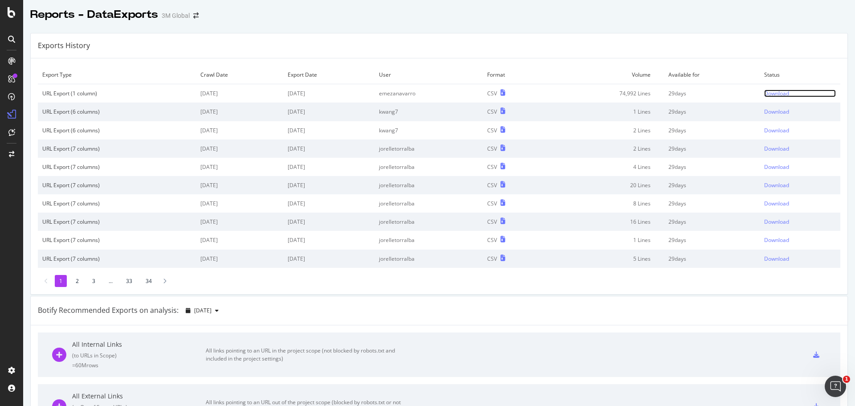
click at [767, 92] on div "Download" at bounding box center [776, 94] width 25 height 8
